Goal: Task Accomplishment & Management: Use online tool/utility

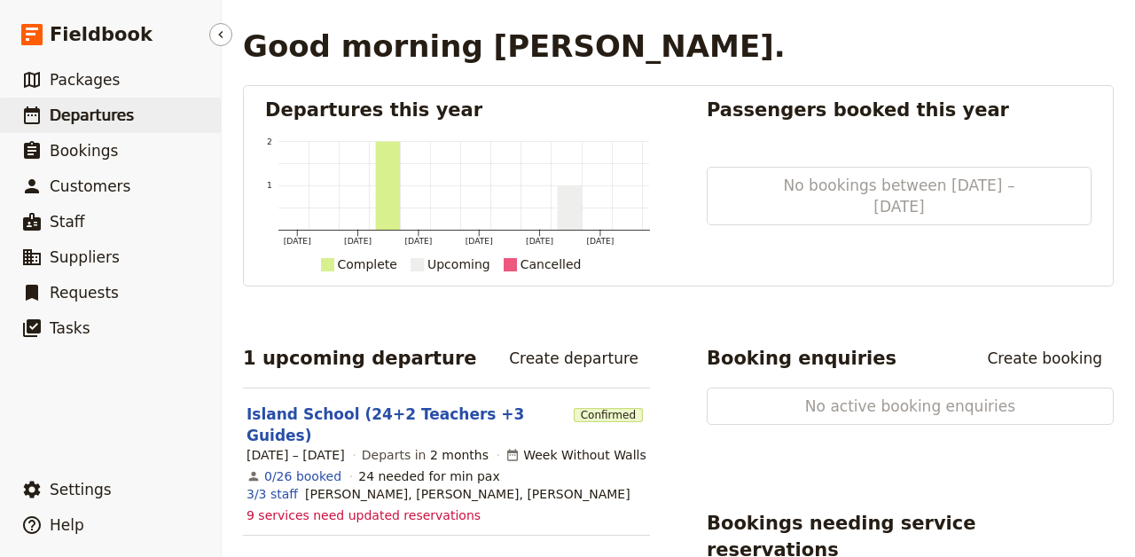
click at [87, 115] on span "Departures" at bounding box center [92, 115] width 84 height 18
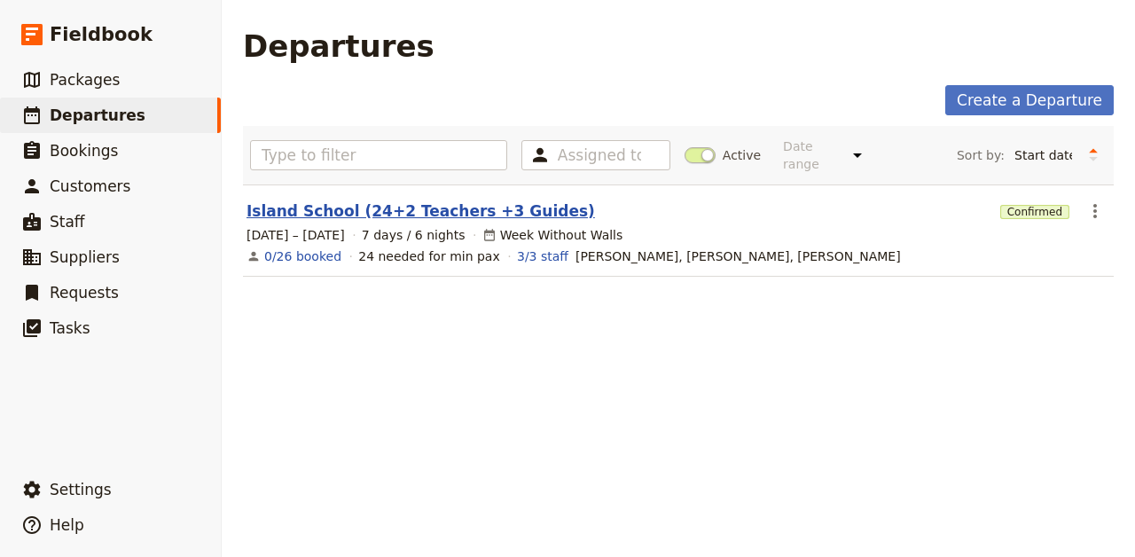
click at [385, 200] on link "Island School (24+2 Teachers +3 Guides)" at bounding box center [420, 210] width 348 height 21
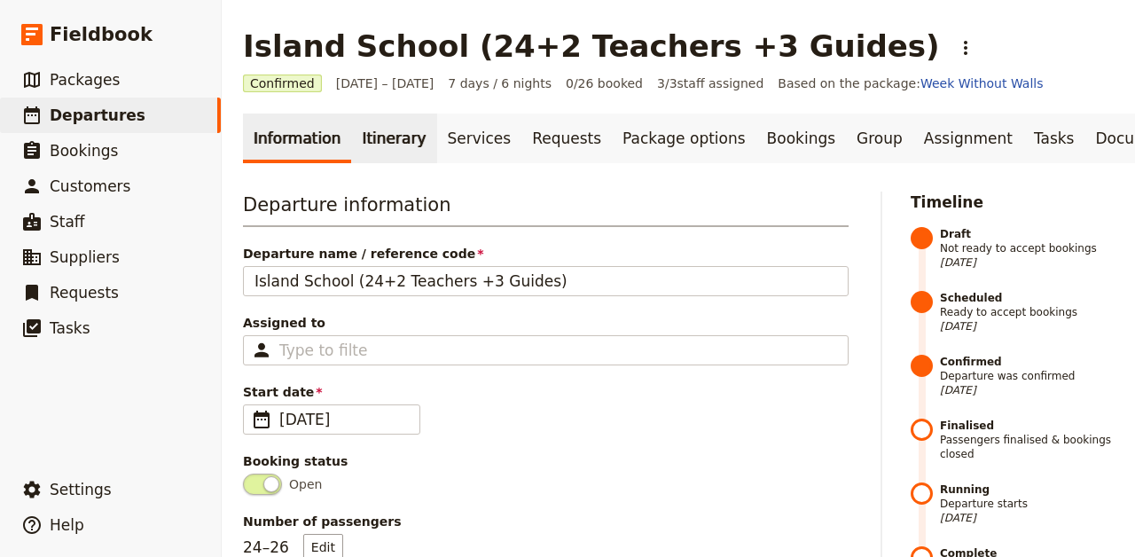
click at [394, 141] on link "Itinerary" at bounding box center [393, 138] width 85 height 50
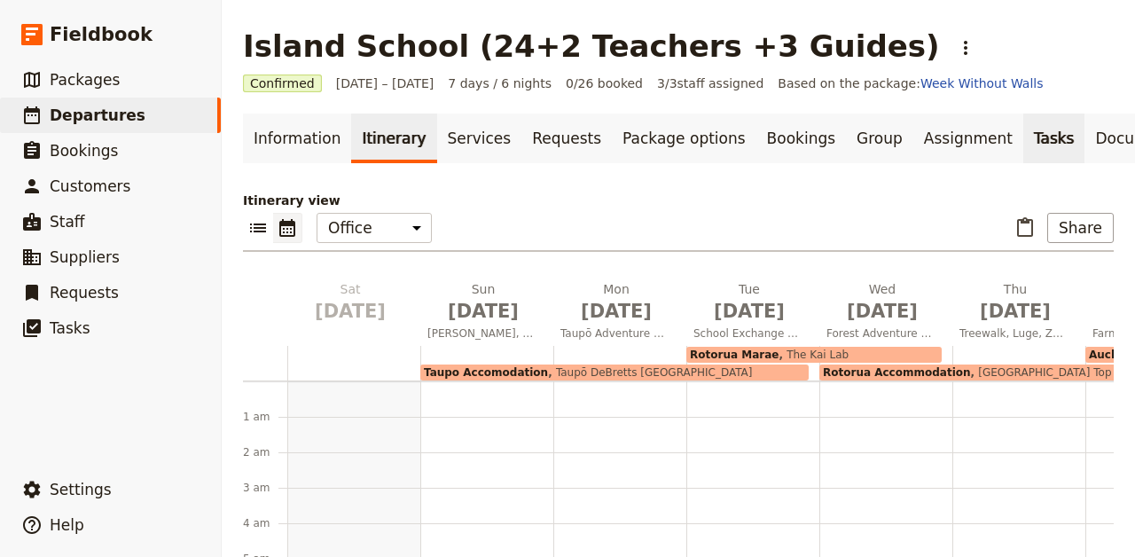
click at [1023, 137] on link "Tasks" at bounding box center [1054, 138] width 62 height 50
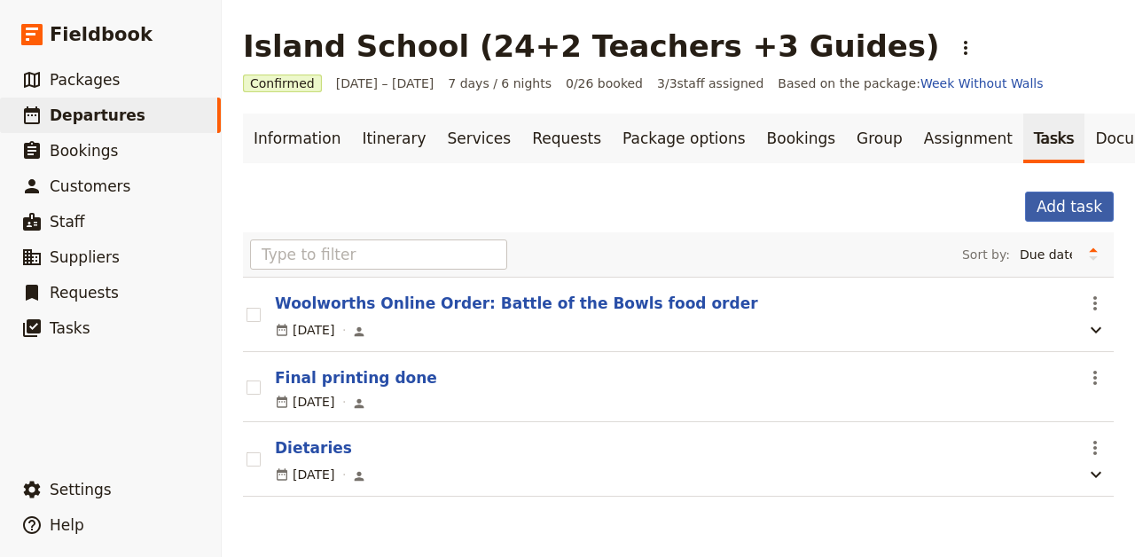
click at [1085, 204] on button "Add task" at bounding box center [1069, 207] width 89 height 30
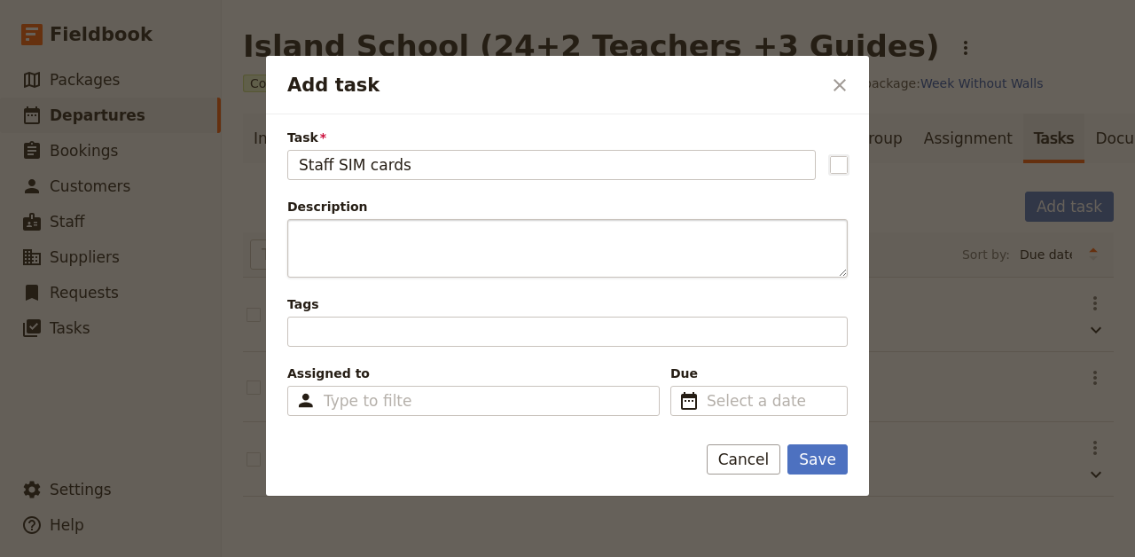
type input "Staff SIM cards"
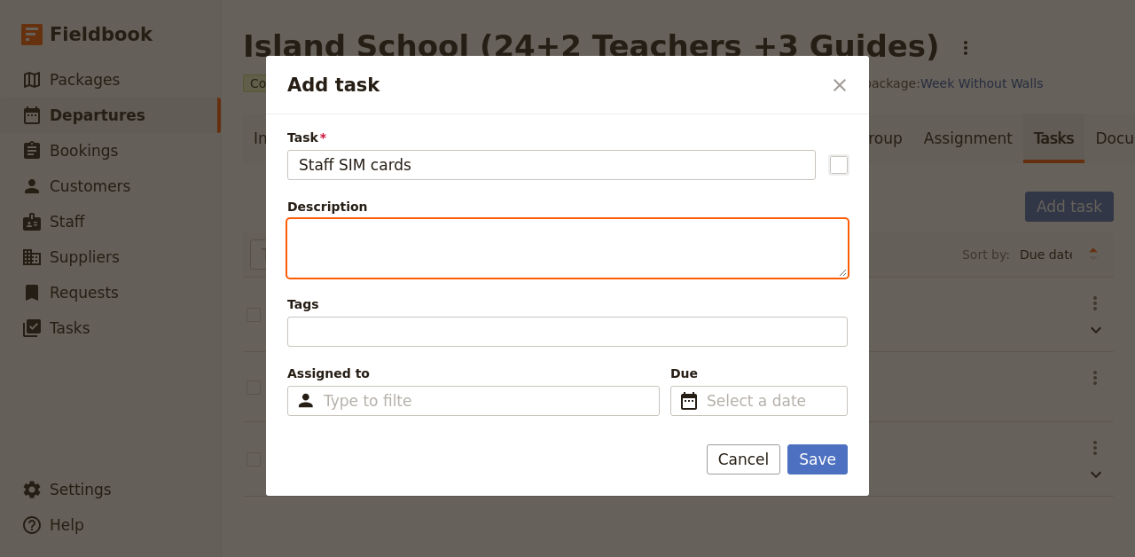
click at [339, 239] on textarea "Description" at bounding box center [567, 248] width 560 height 59
type textarea "- Grab these - Make sure guides have them"
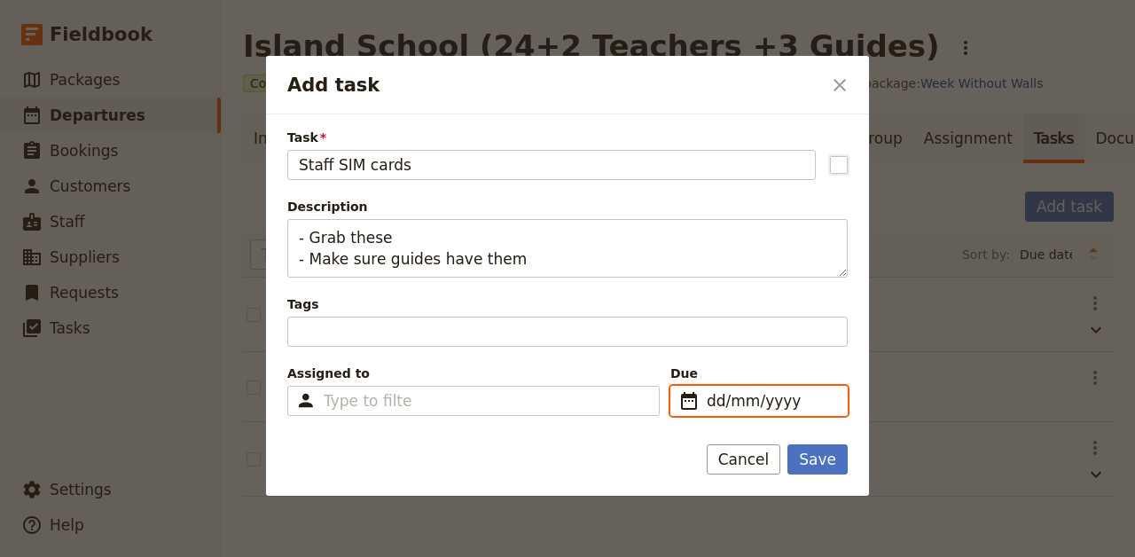
click at [754, 401] on input "dd/mm/yyyy" at bounding box center [771, 400] width 129 height 21
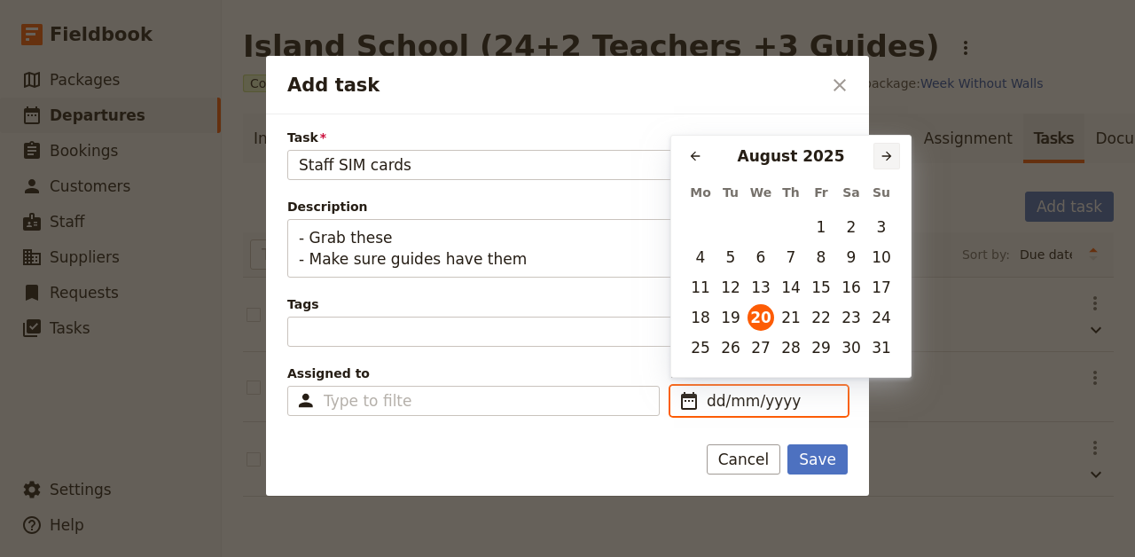
click at [886, 157] on icon "Next month" at bounding box center [887, 156] width 14 height 14
click at [883, 256] on button "9" at bounding box center [881, 257] width 27 height 27
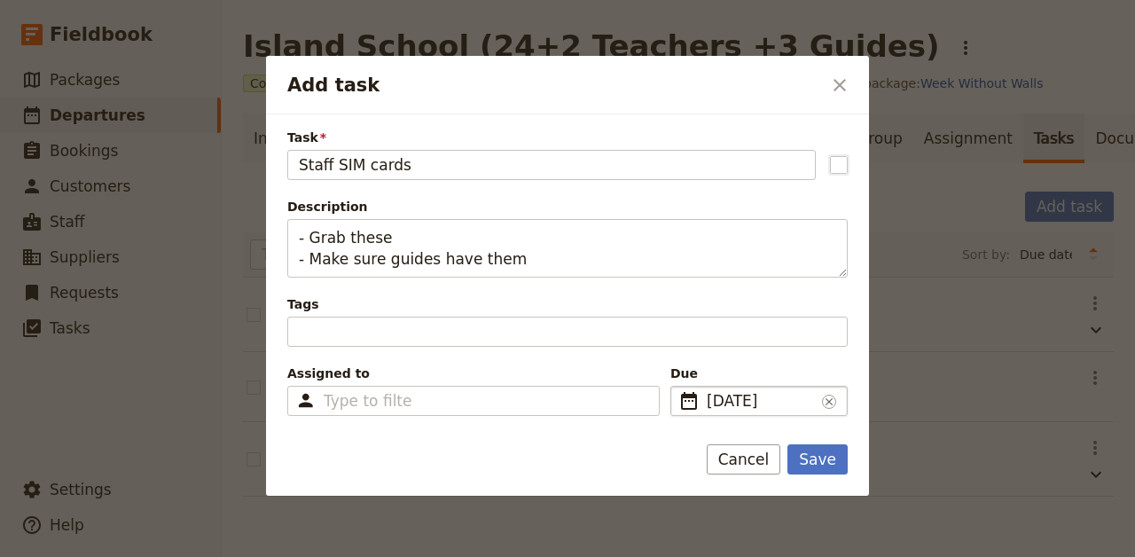
click at [775, 401] on span "[DATE]" at bounding box center [761, 400] width 108 height 21
click at [678, 387] on input "[DATE]" at bounding box center [677, 386] width 1 height 1
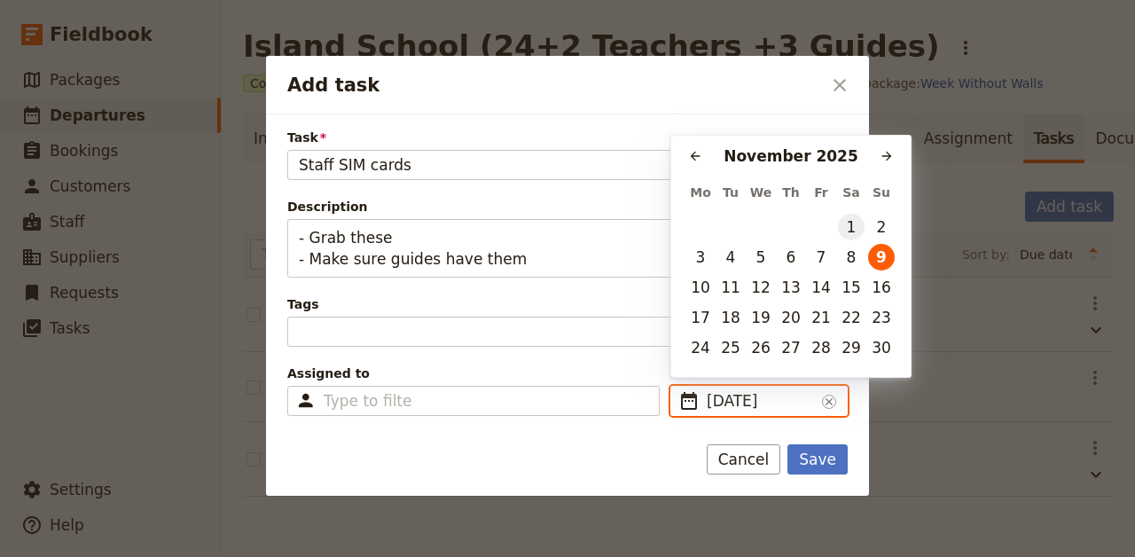
click at [851, 223] on button "1" at bounding box center [851, 227] width 27 height 27
type input "[DATE]"
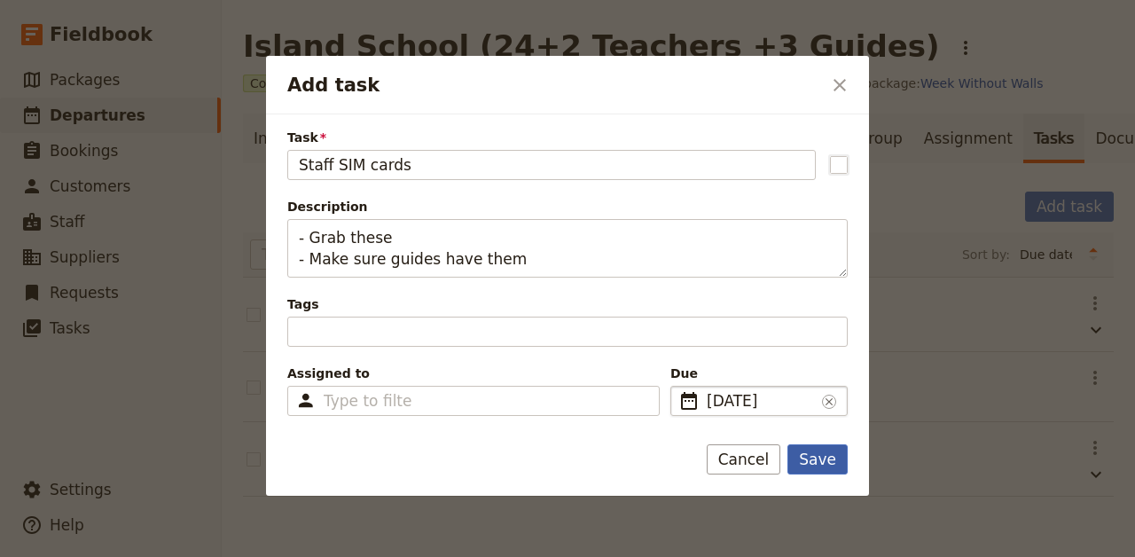
click at [817, 458] on button "Save" at bounding box center [817, 459] width 60 height 30
